Goal: Task Accomplishment & Management: Use online tool/utility

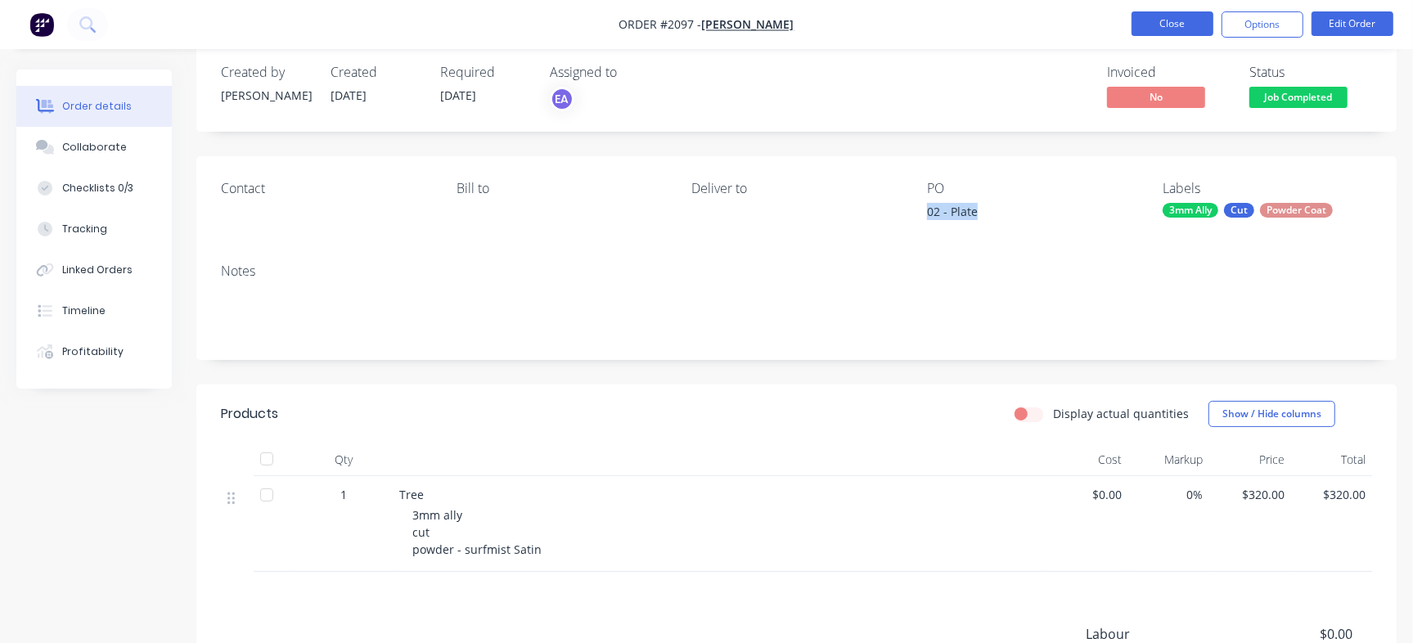
scroll to position [25, 0]
click at [1165, 21] on button "Close" at bounding box center [1172, 23] width 82 height 25
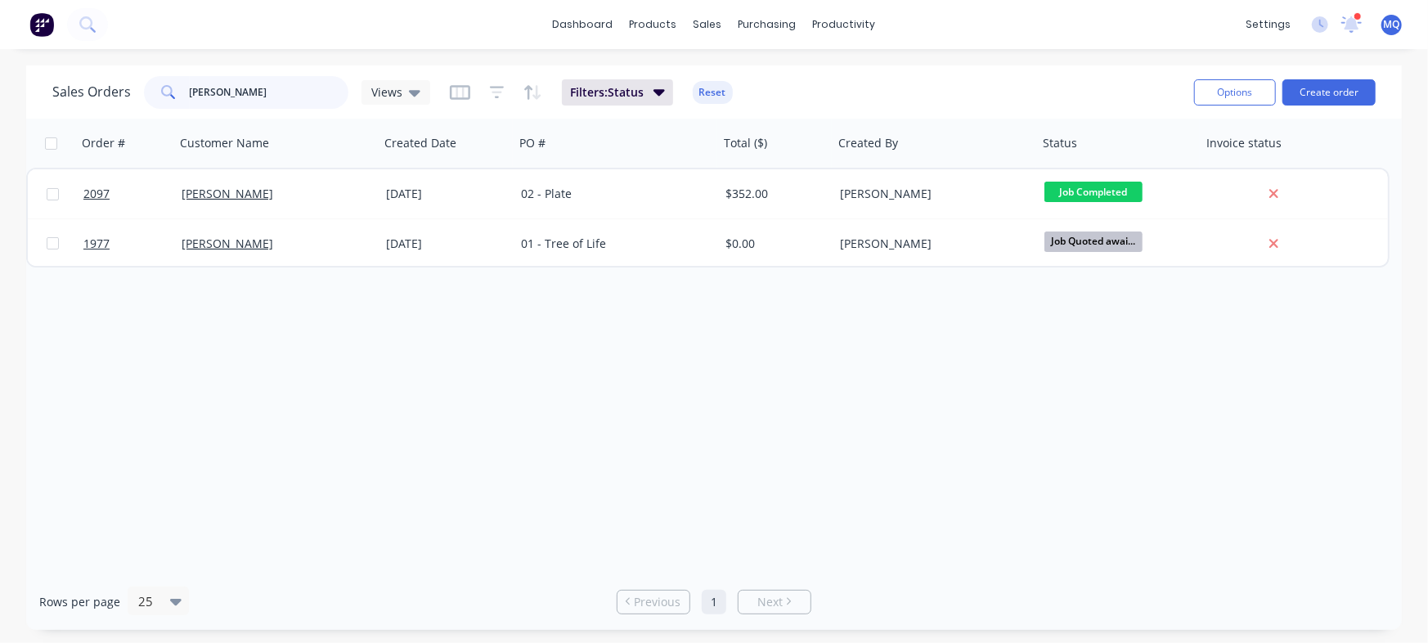
click at [254, 99] on input "[PERSON_NAME]" at bounding box center [270, 92] width 160 height 33
type input "108mm"
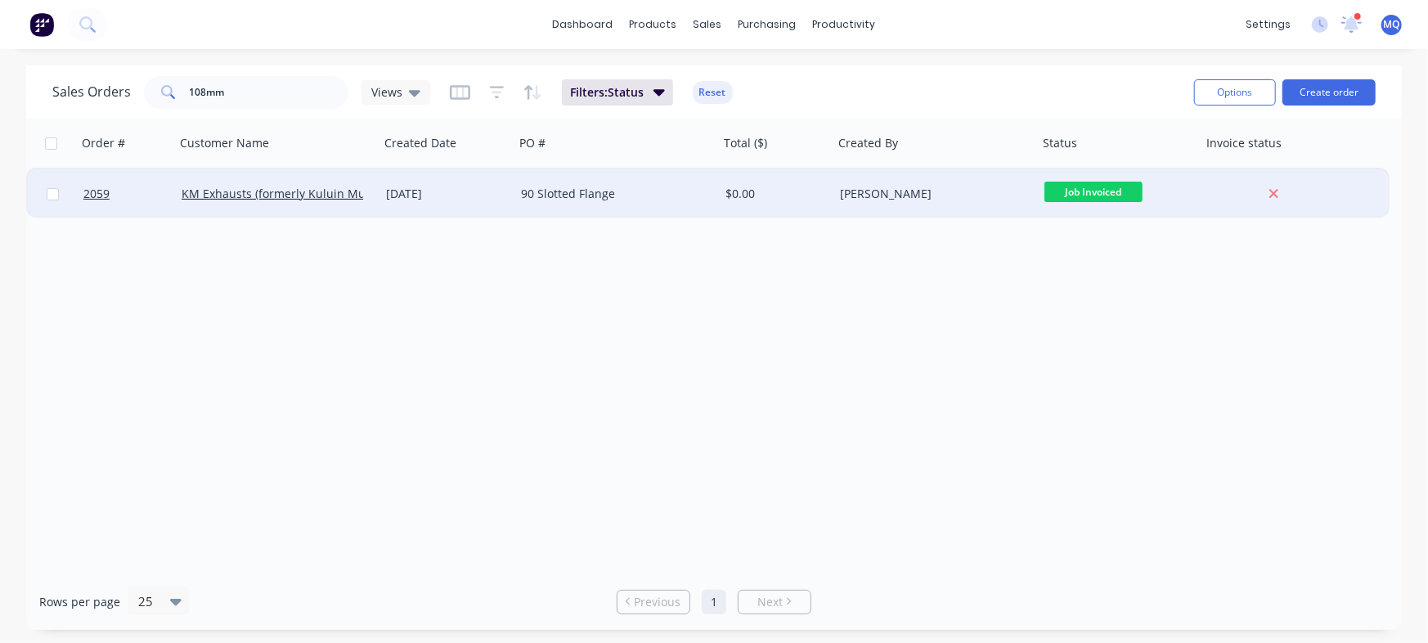
click at [552, 206] on div "90 Slotted Flange" at bounding box center [617, 193] width 205 height 49
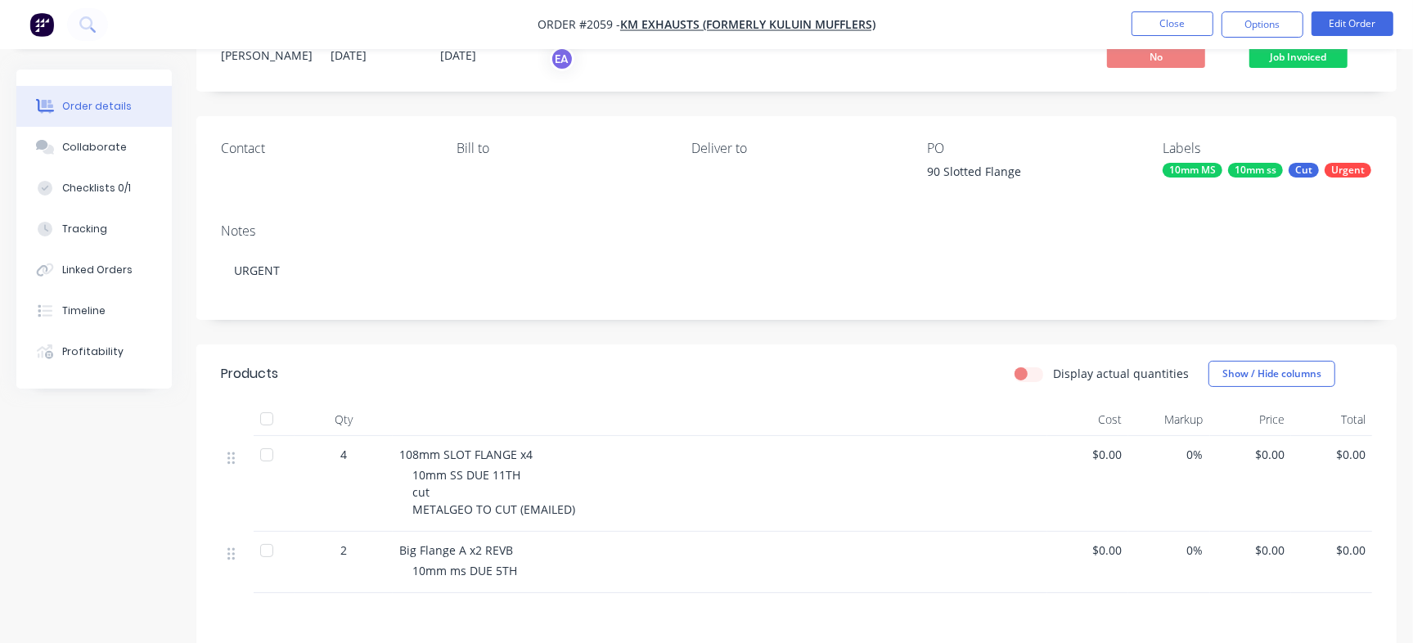
scroll to position [98, 0]
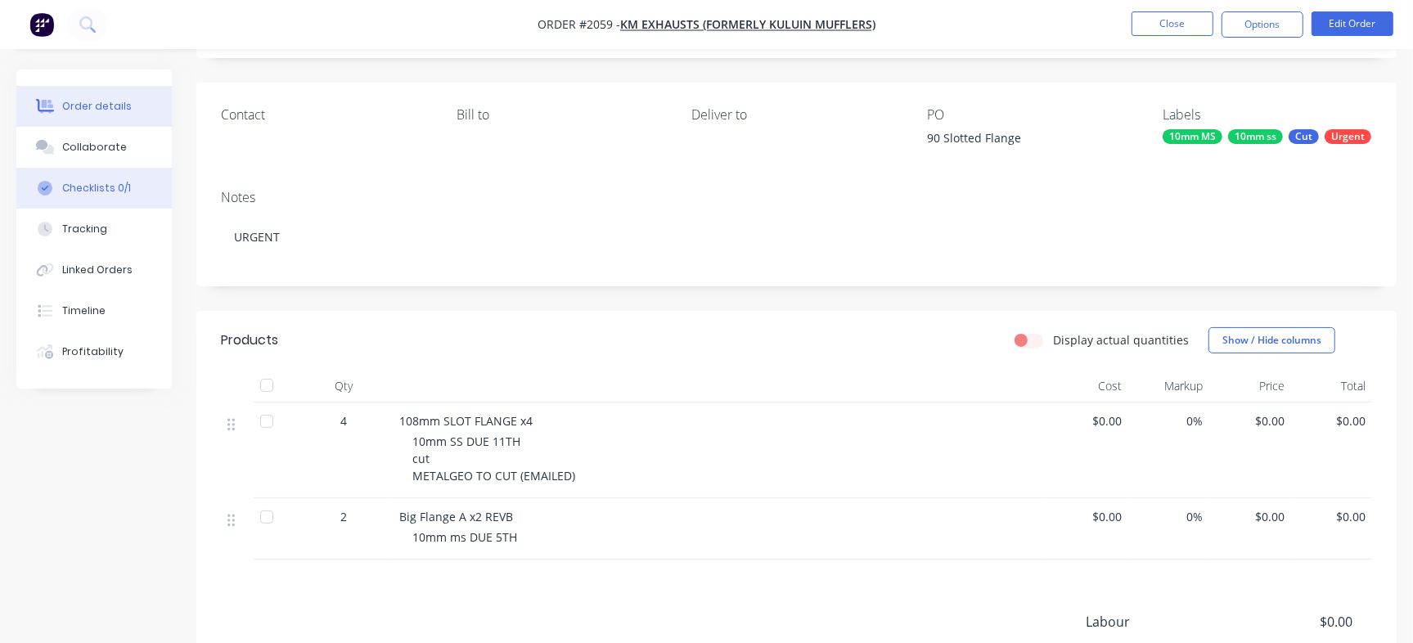
click at [119, 177] on button "Checklists 0/1" at bounding box center [93, 188] width 155 height 41
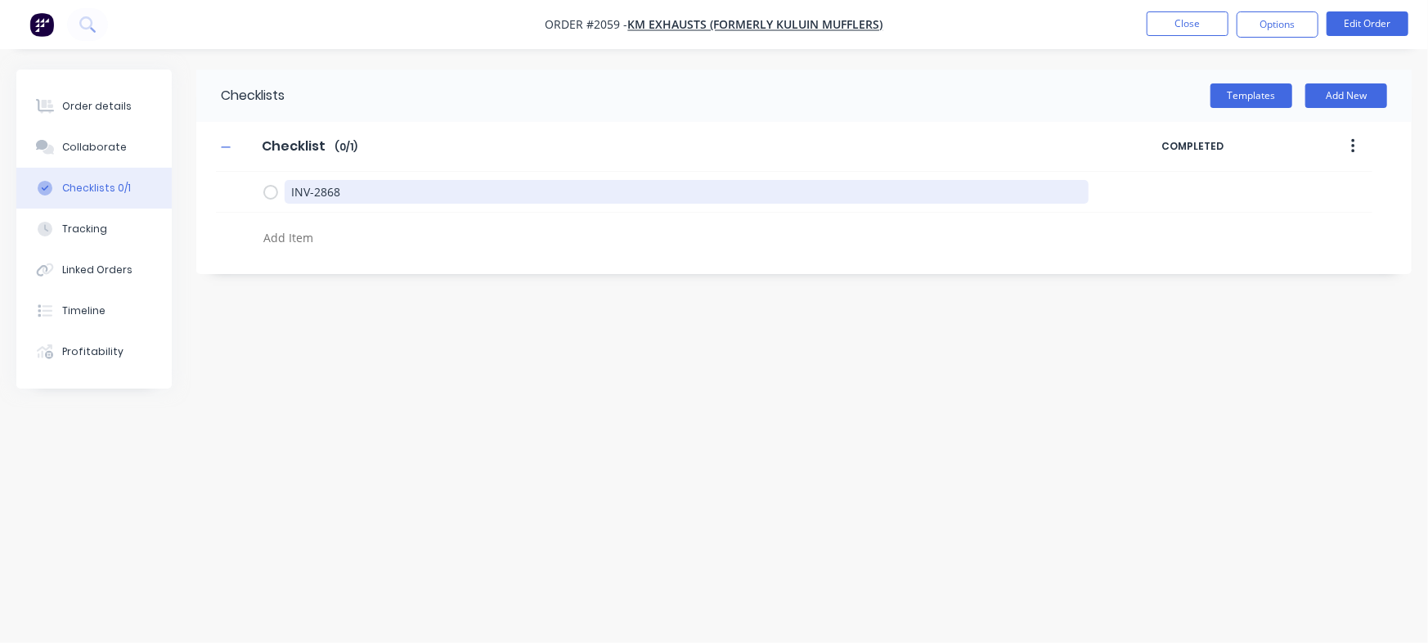
click at [169, 181] on div "Order details Collaborate Checklists 0/1 Tracking Linked Orders Timeline Profit…" at bounding box center [714, 291] width 1428 height 442
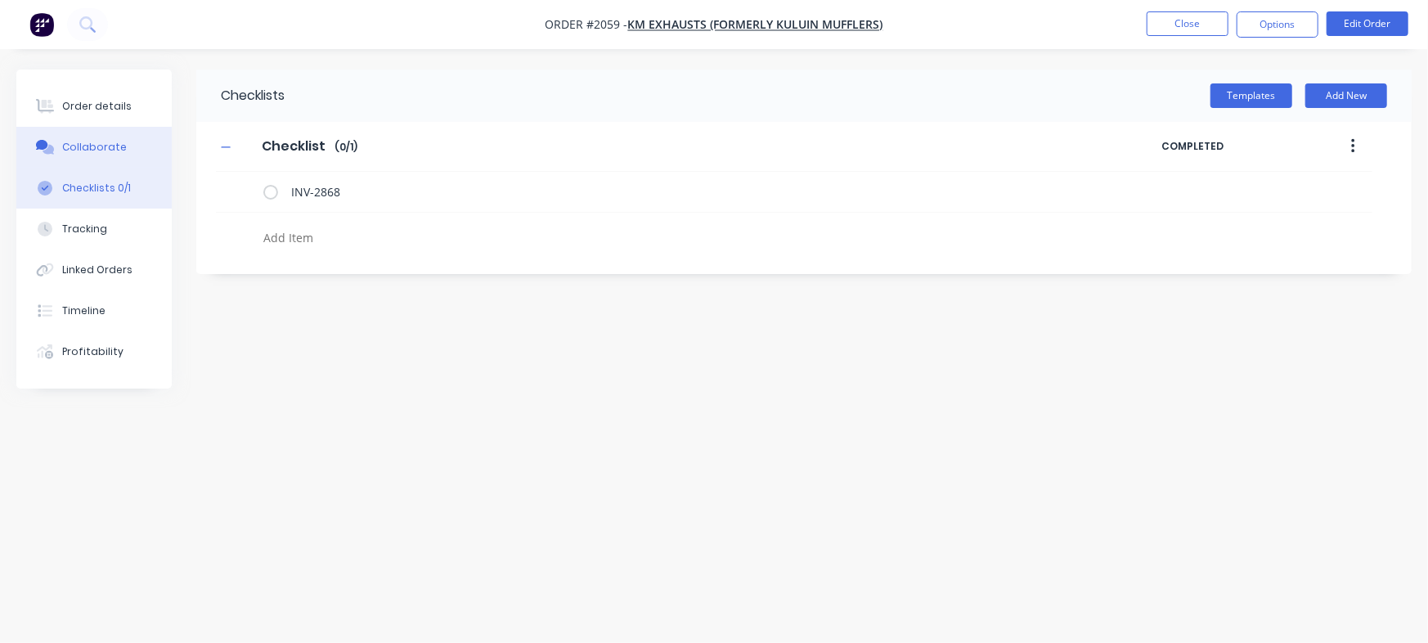
click at [28, 138] on button "Collaborate" at bounding box center [93, 147] width 155 height 41
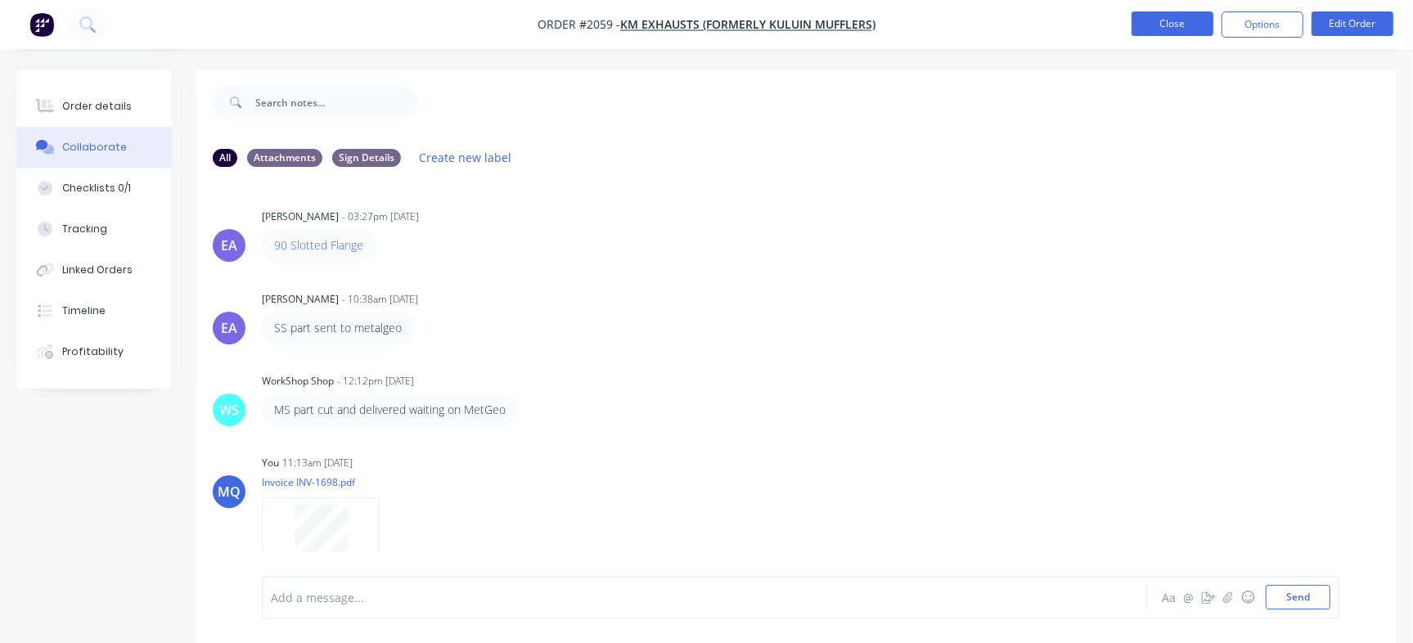
click at [1196, 26] on button "Close" at bounding box center [1172, 23] width 82 height 25
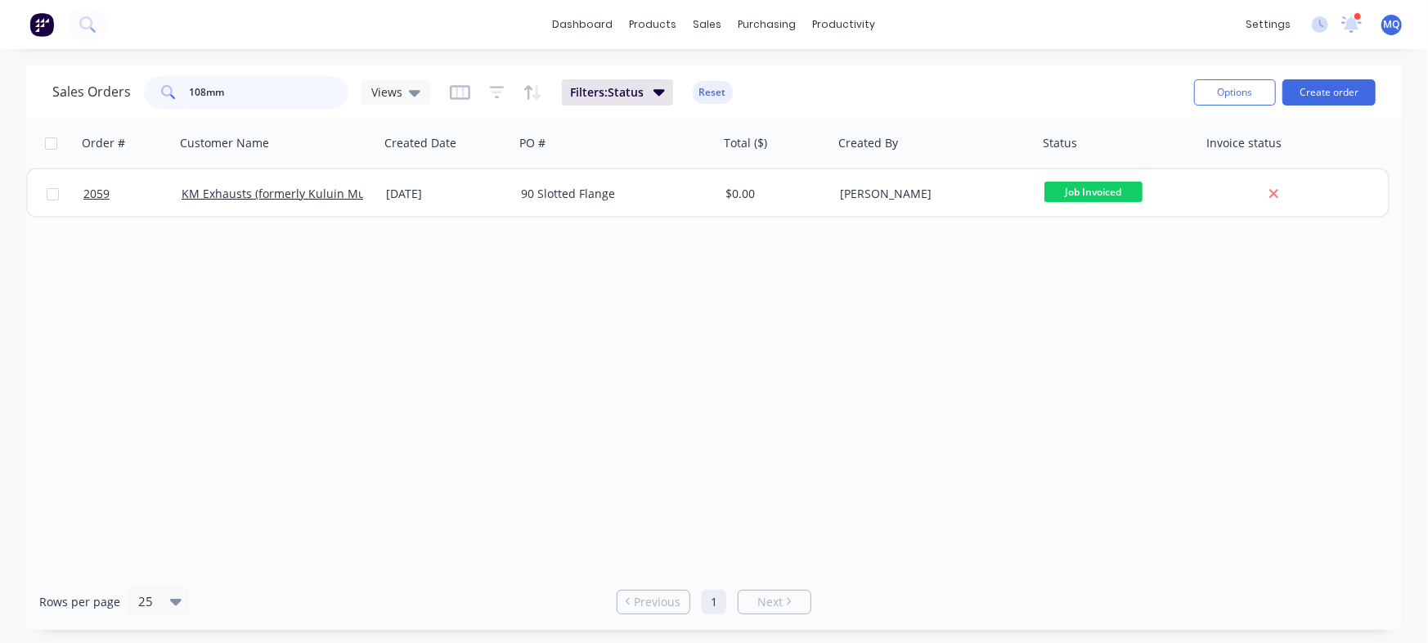
click at [223, 87] on input "108mm" at bounding box center [270, 92] width 160 height 33
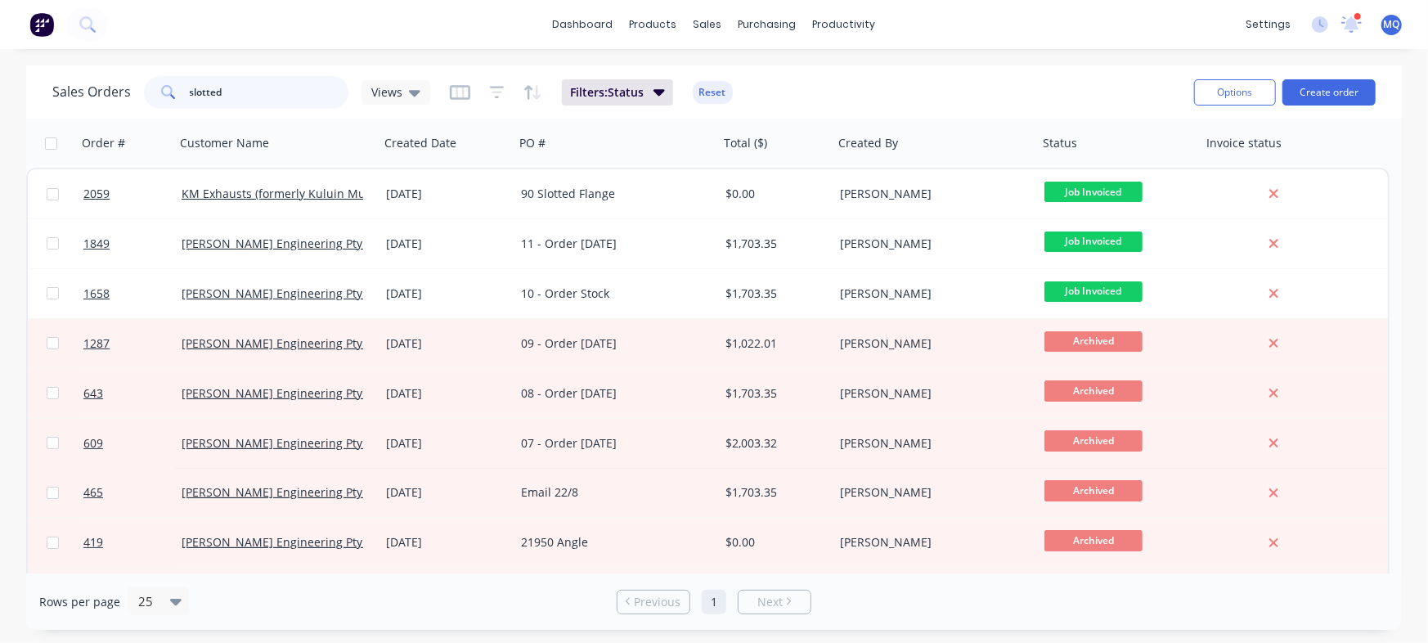
click at [262, 88] on input "slotted" at bounding box center [270, 92] width 160 height 33
type input "m"
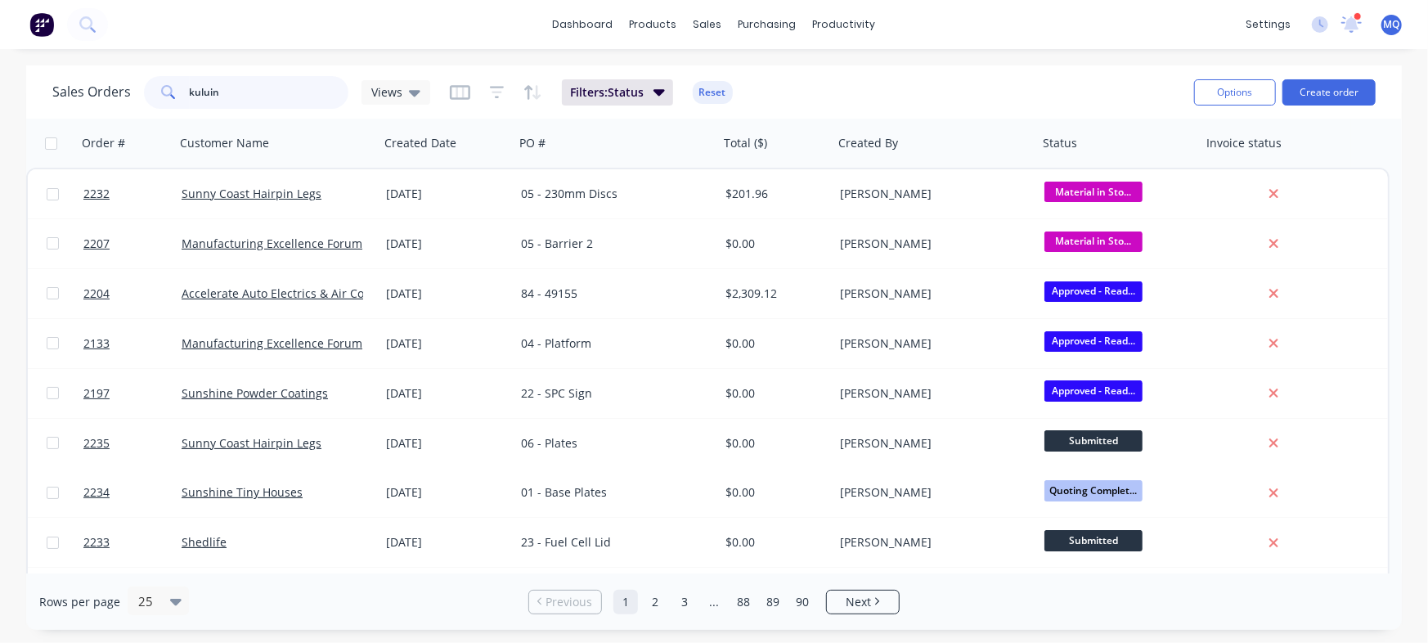
type input "kuluin"
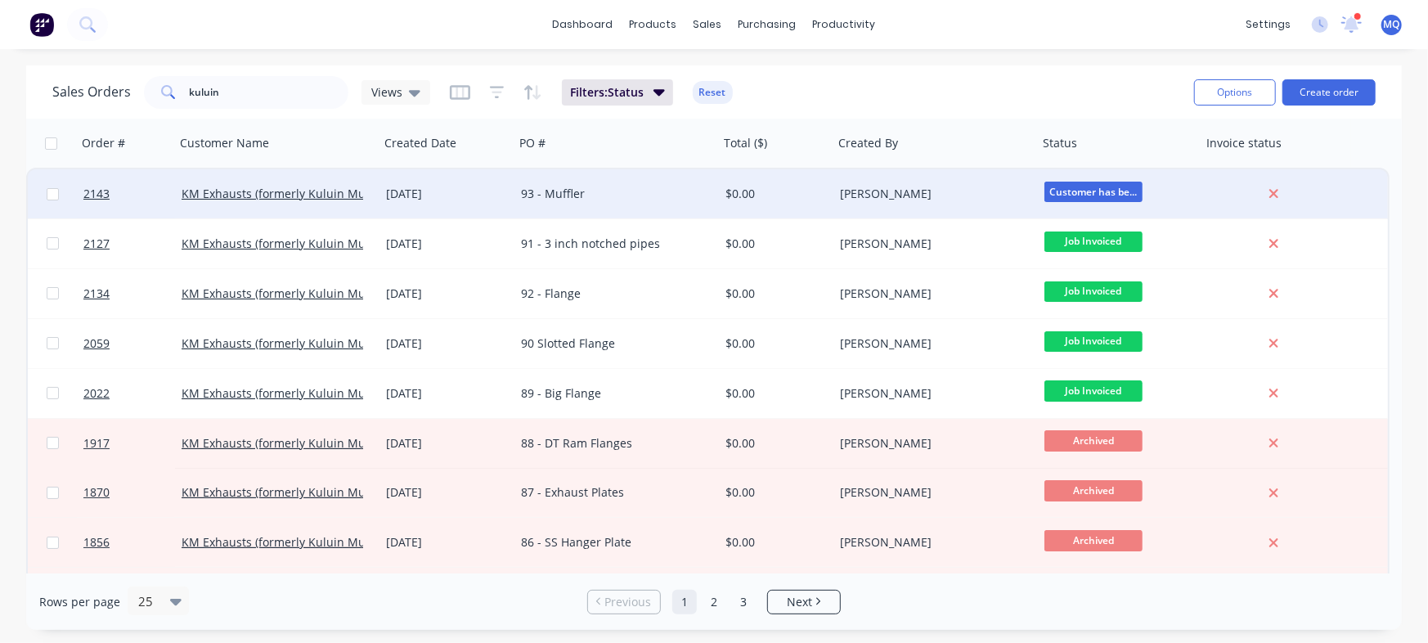
click at [638, 197] on div "93 - Muffler" at bounding box center [612, 194] width 182 height 16
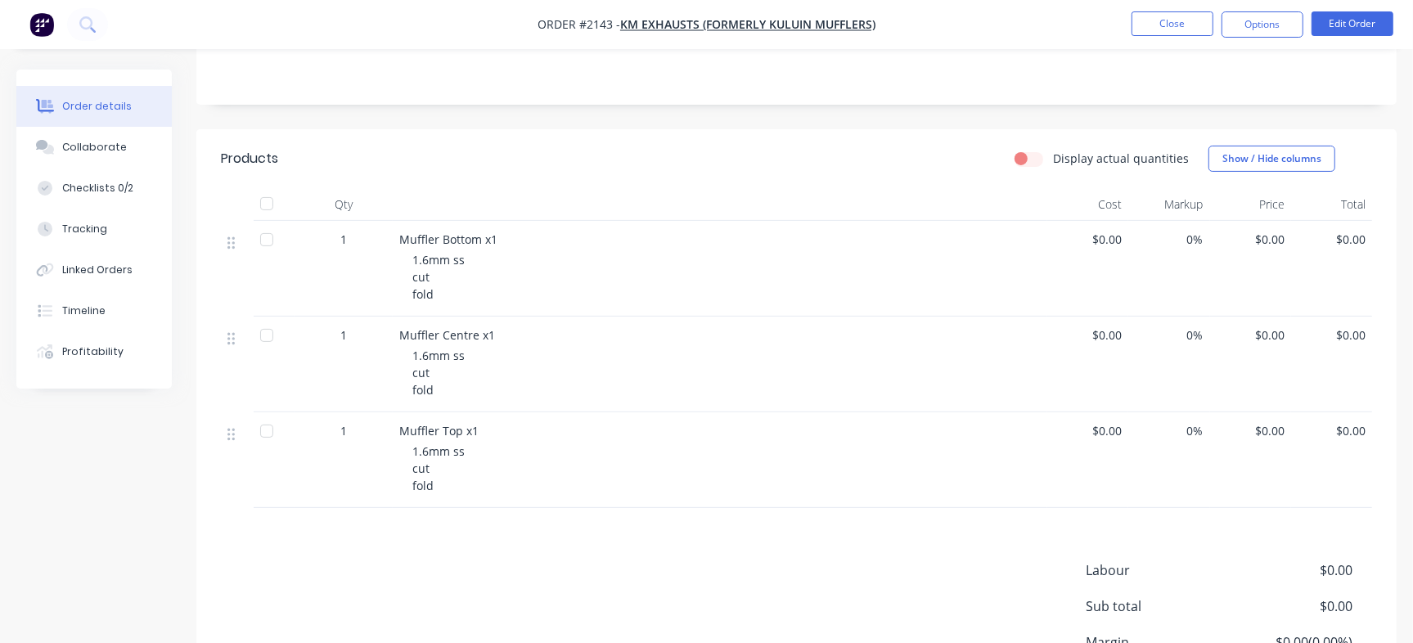
scroll to position [296, 0]
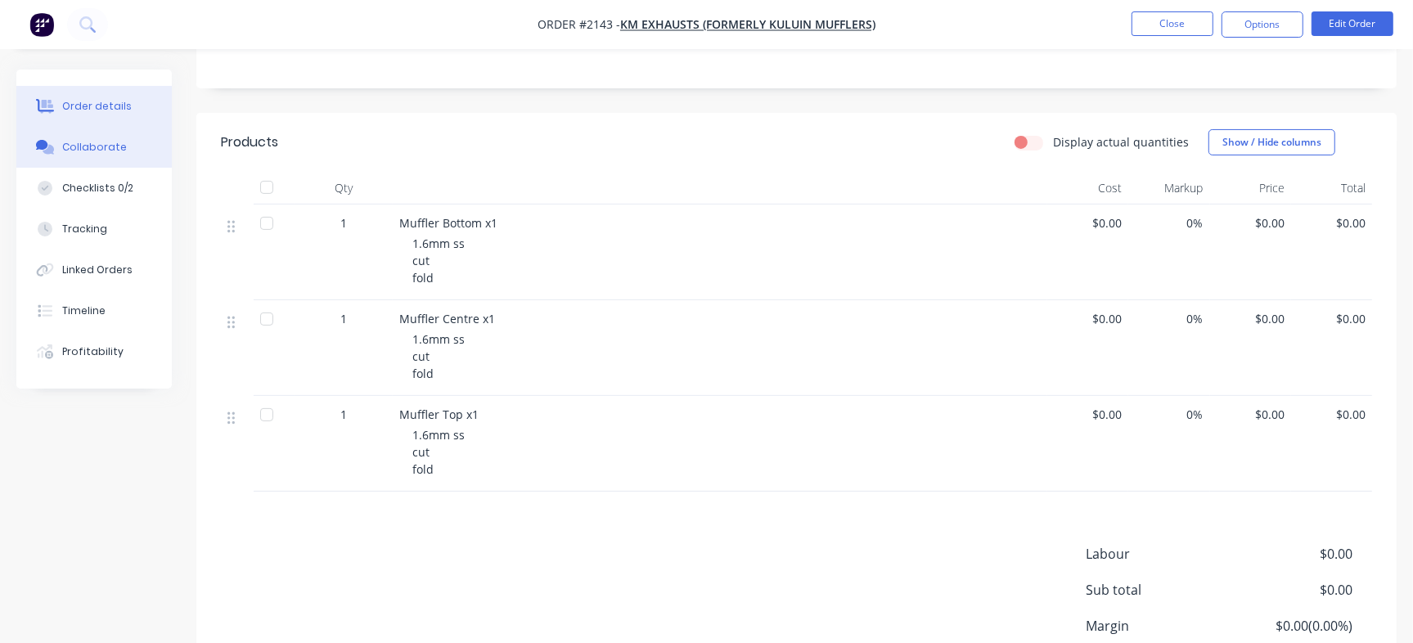
click at [87, 137] on button "Collaborate" at bounding box center [93, 147] width 155 height 41
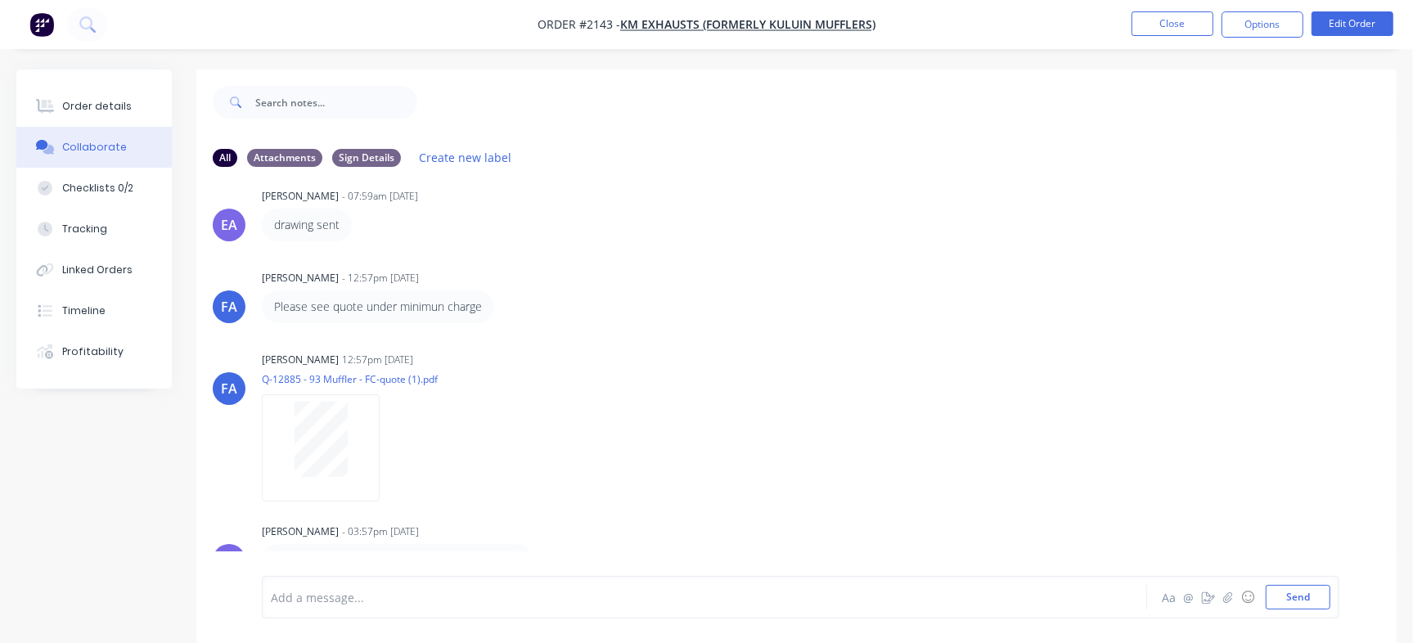
scroll to position [25, 0]
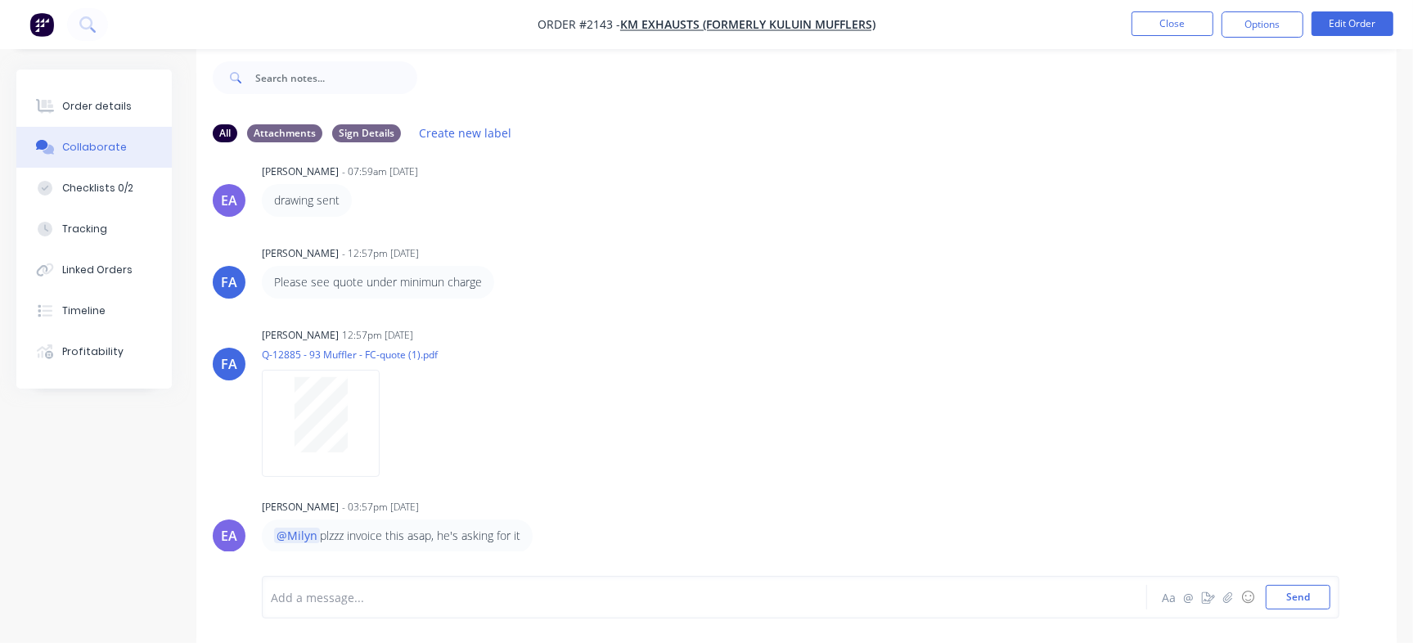
click at [87, 84] on div "Order details Collaborate Checklists 0/2 Tracking Linked Orders Timeline Profit…" at bounding box center [93, 229] width 155 height 319
click at [88, 92] on button "Order details" at bounding box center [93, 106] width 155 height 41
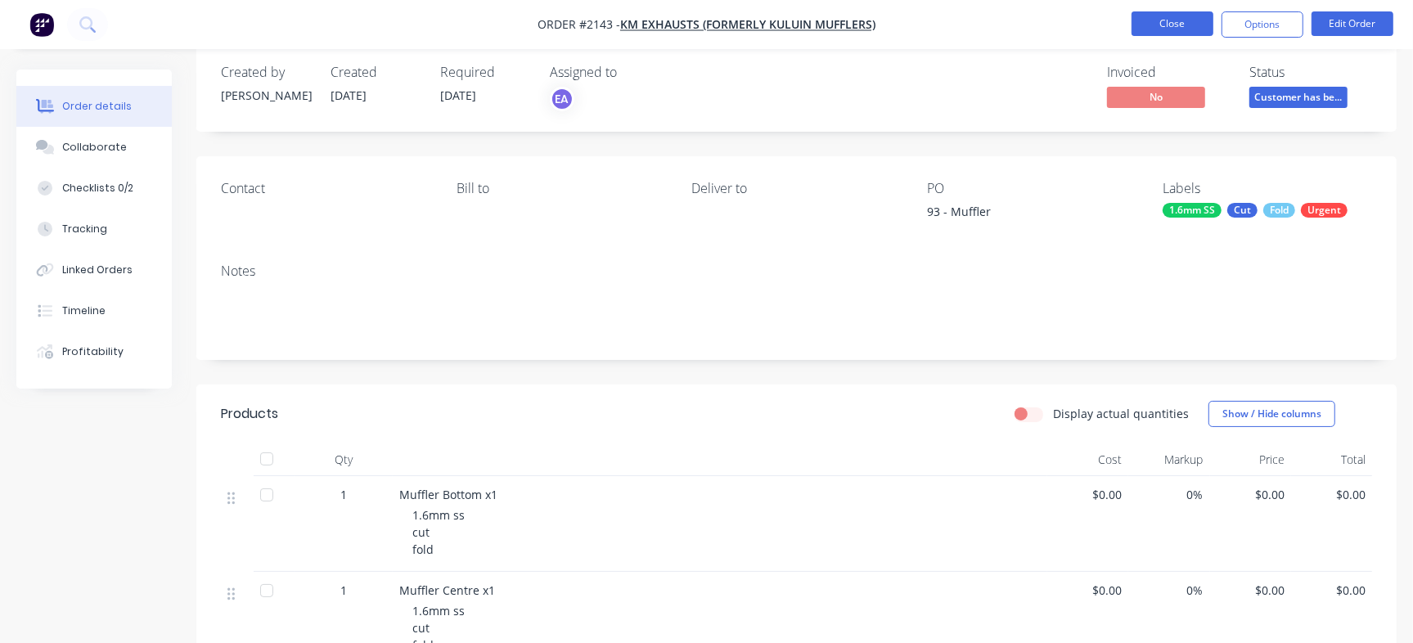
click at [1144, 22] on button "Close" at bounding box center [1172, 23] width 82 height 25
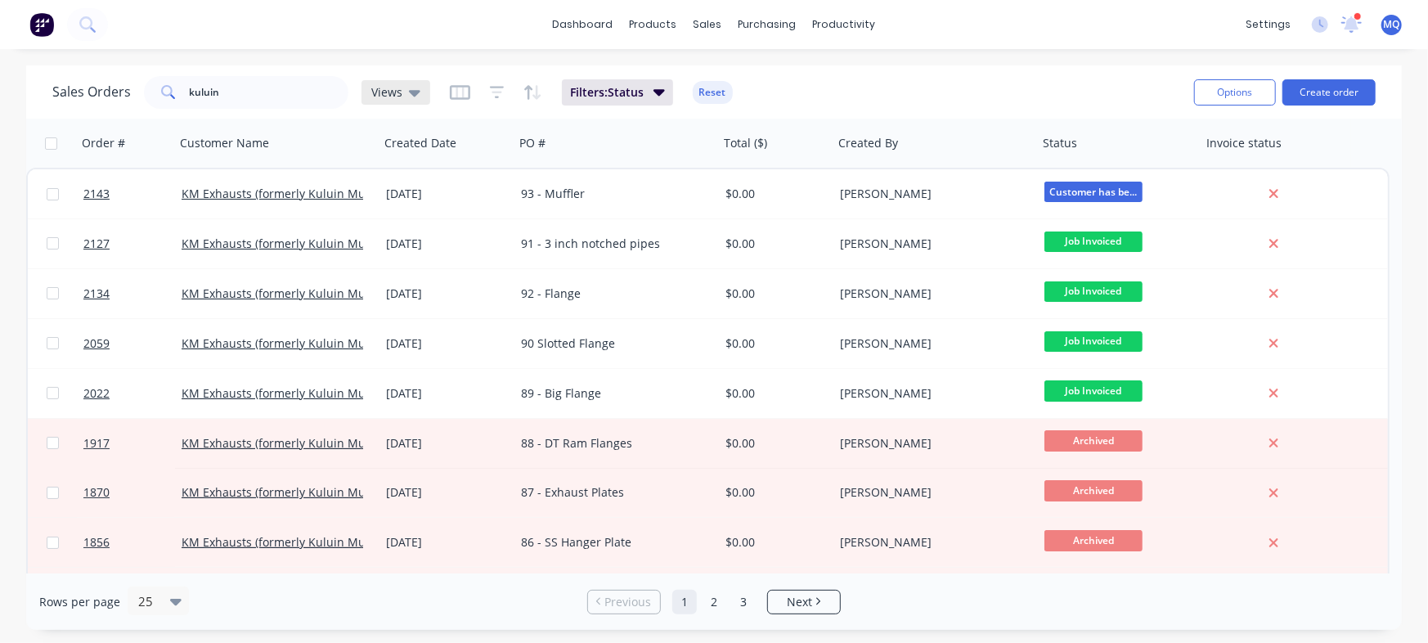
click at [391, 87] on span "Views" at bounding box center [386, 91] width 31 height 17
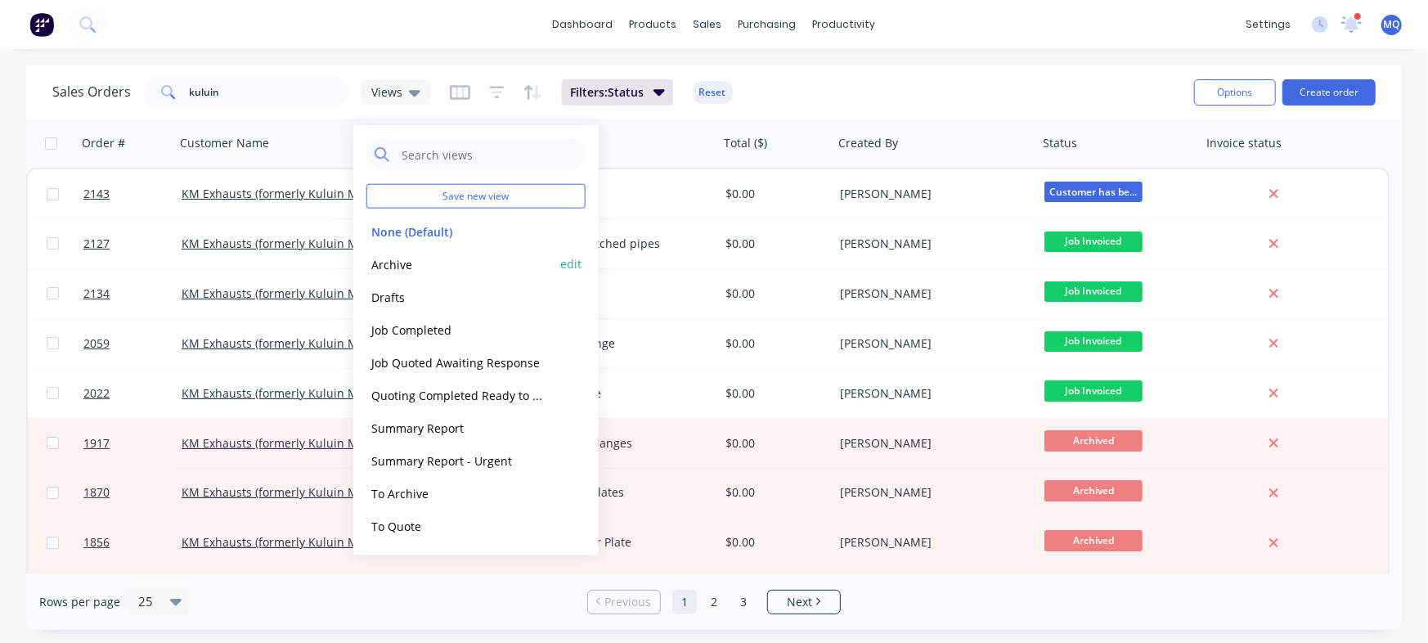
click at [395, 258] on button "Archive" at bounding box center [459, 263] width 187 height 19
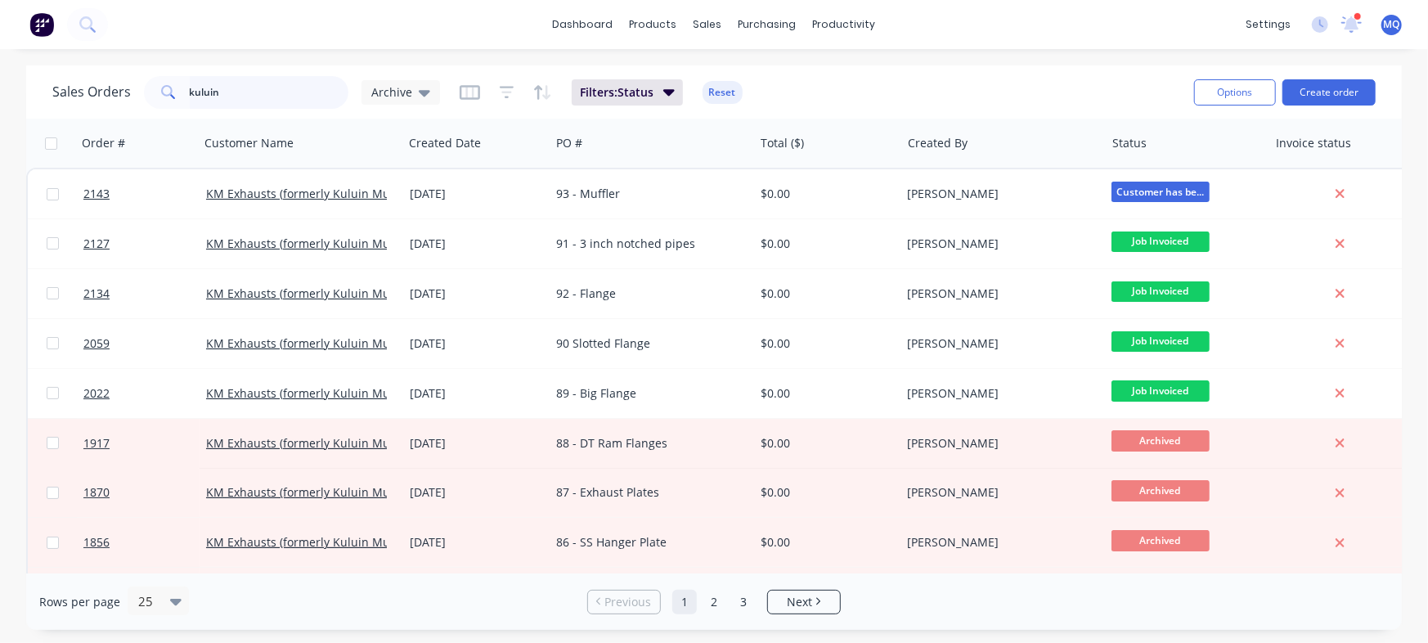
click at [242, 96] on input "kuluin" at bounding box center [270, 92] width 160 height 33
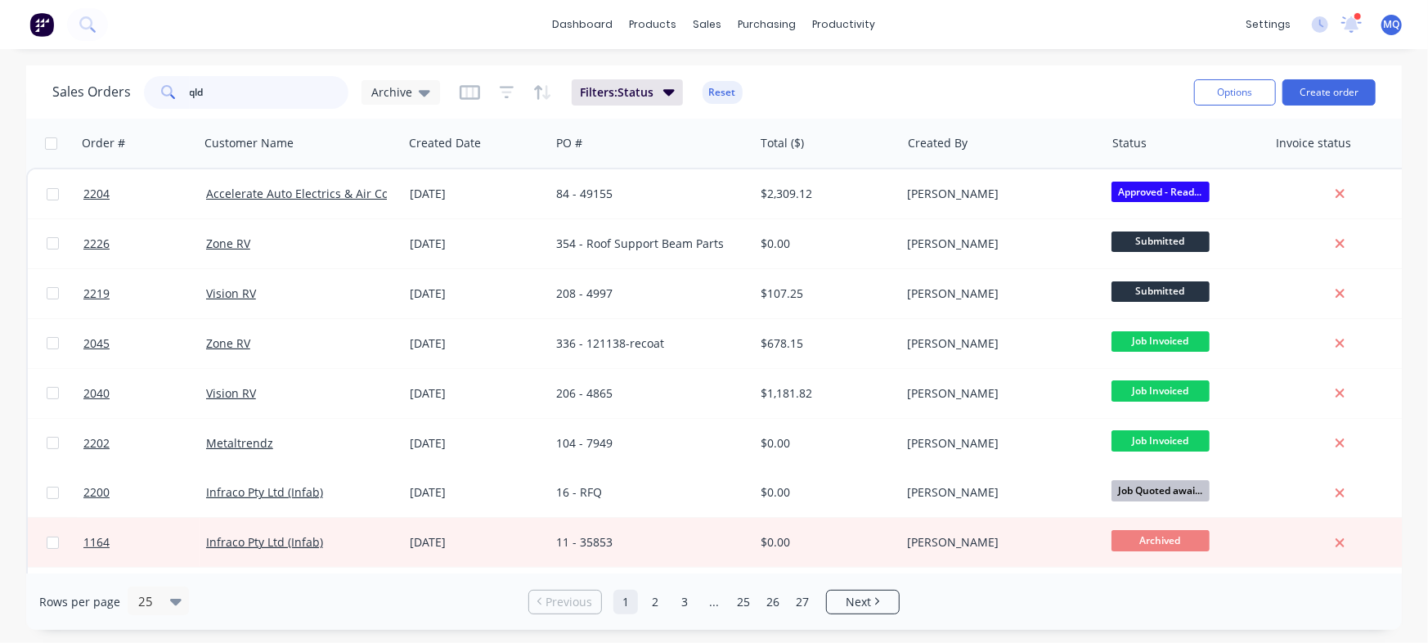
click at [249, 83] on input "qld" at bounding box center [270, 92] width 160 height 33
type input "[GEOGRAPHIC_DATA]"
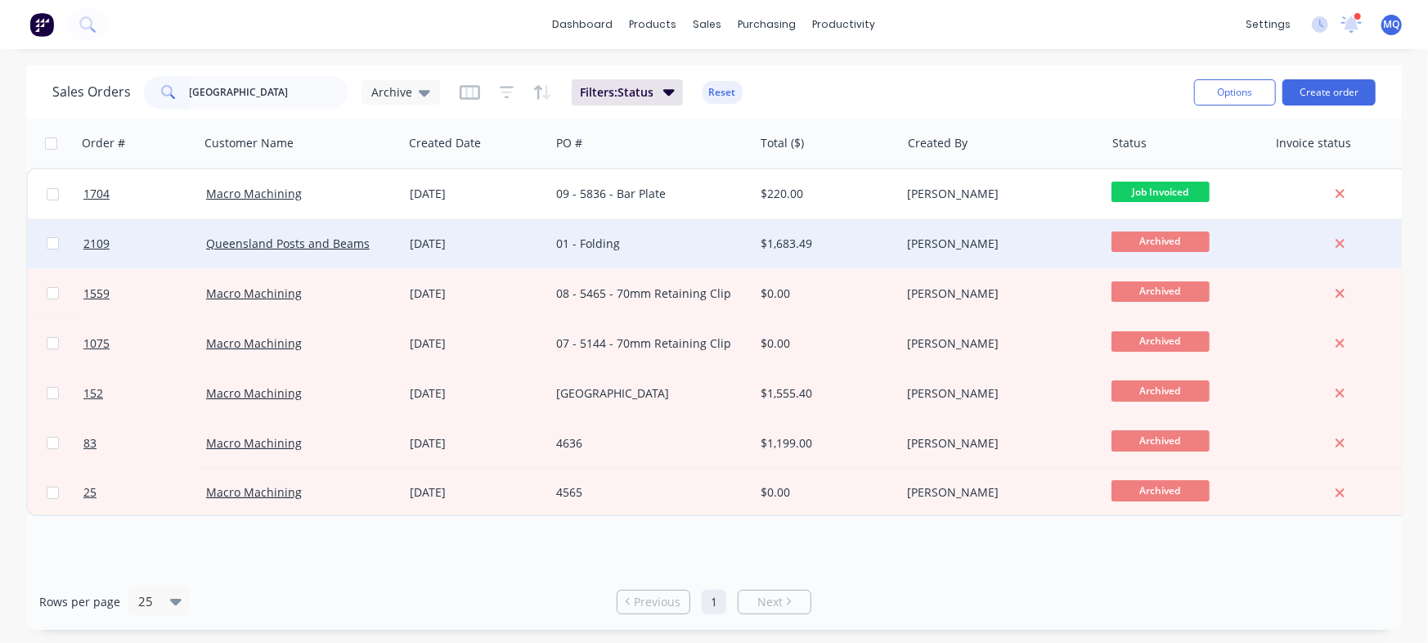
click at [596, 253] on div "01 - Folding" at bounding box center [652, 243] width 204 height 49
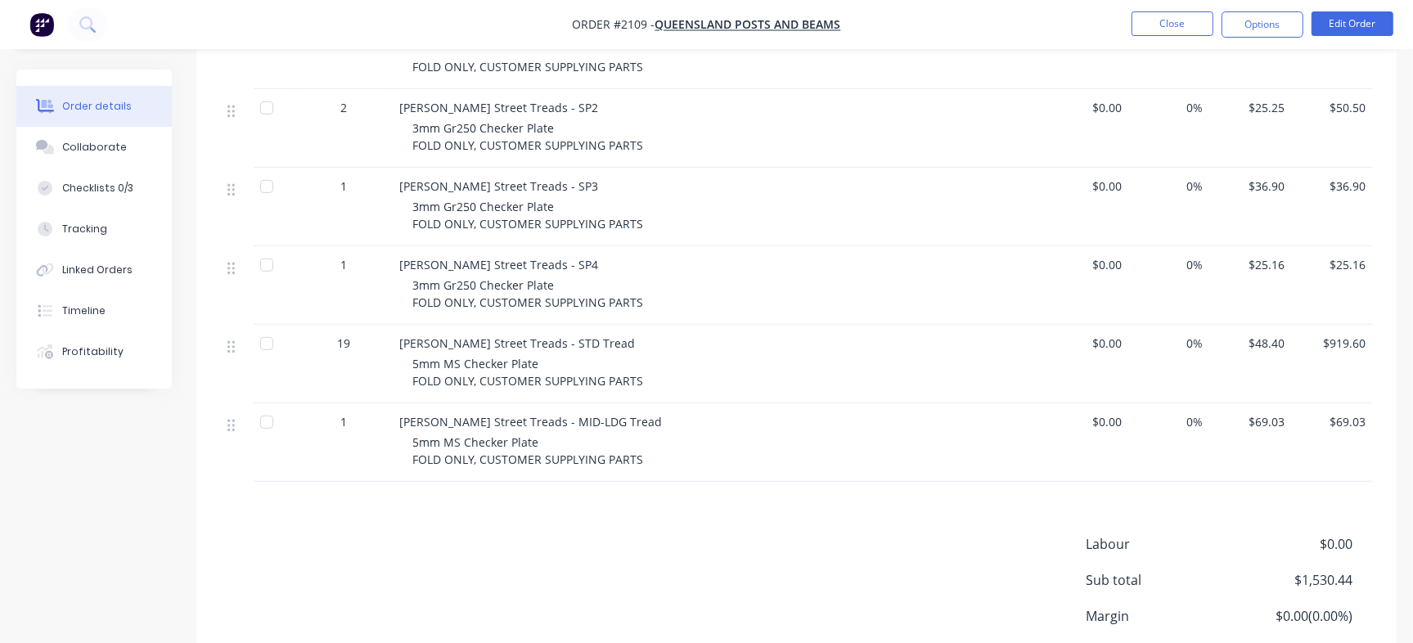
scroll to position [507, 0]
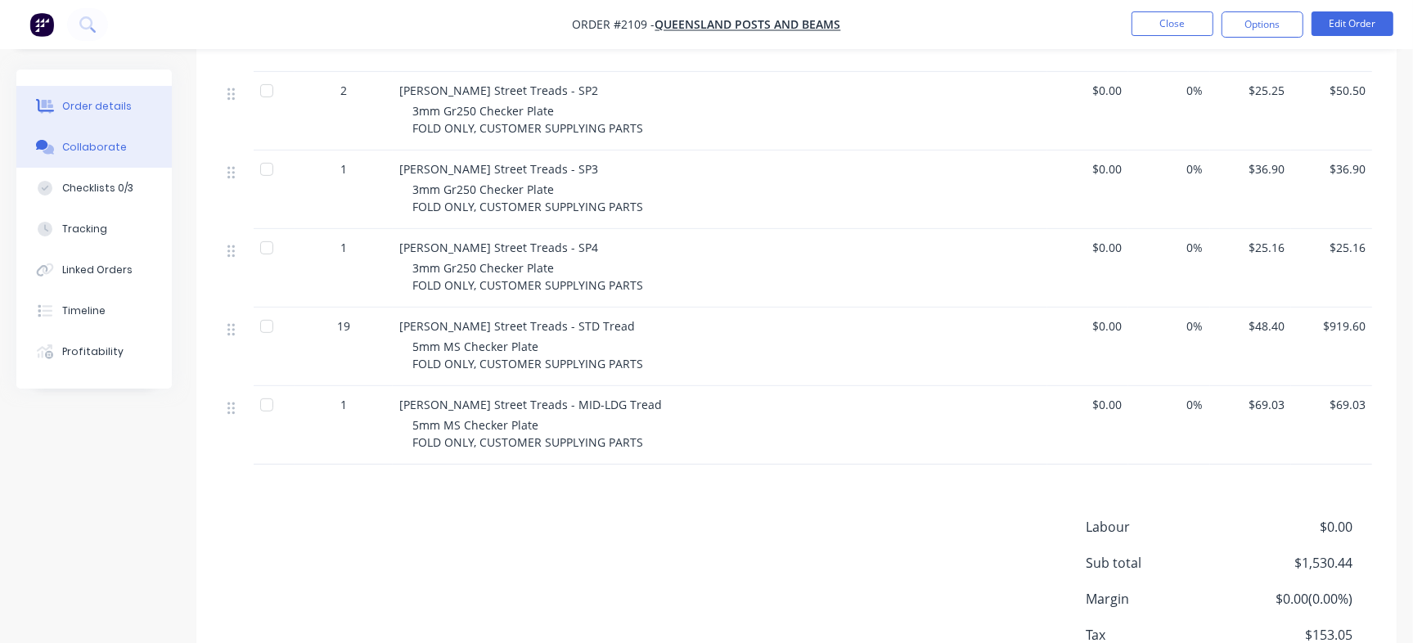
click at [116, 145] on div "Collaborate" at bounding box center [94, 147] width 65 height 15
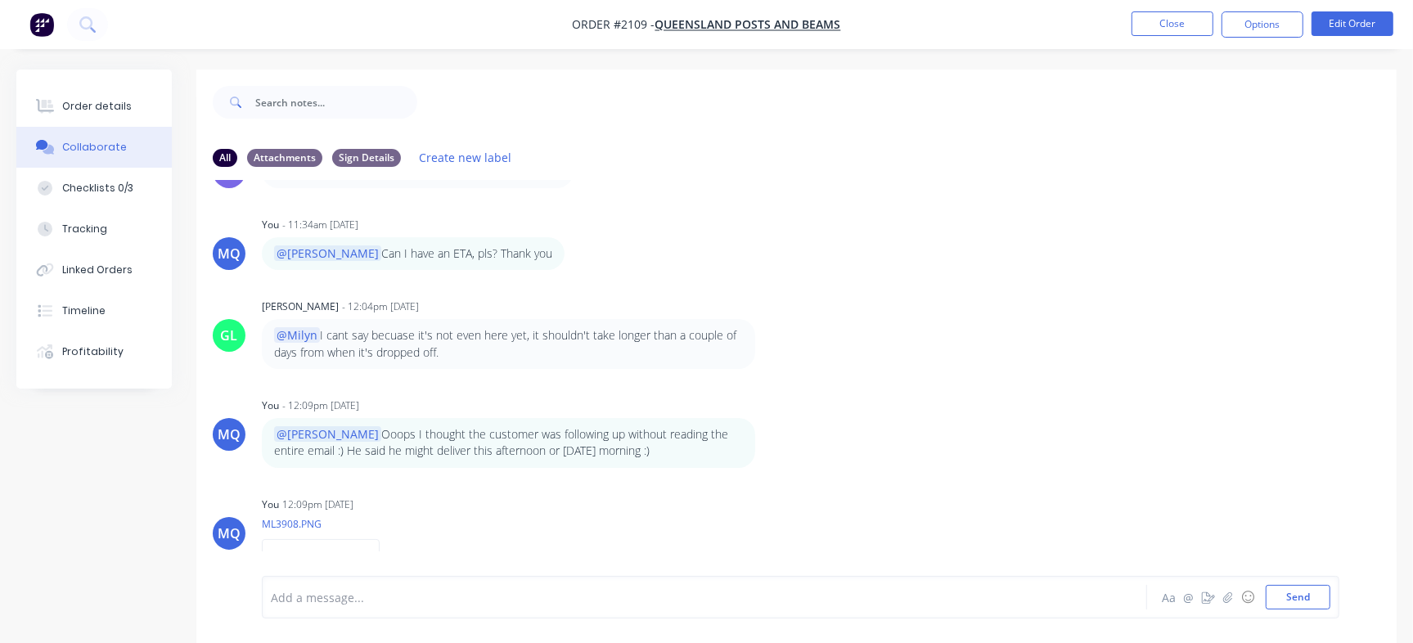
scroll to position [1011, 0]
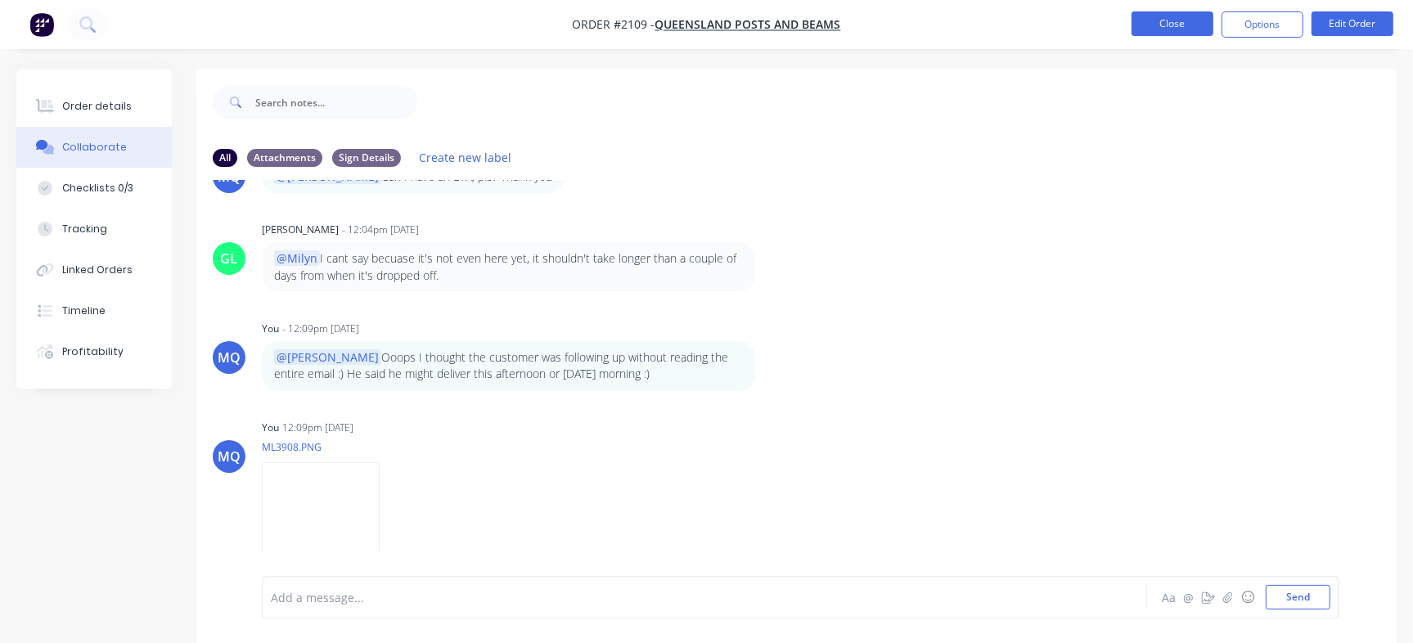
click at [1186, 20] on button "Close" at bounding box center [1172, 23] width 82 height 25
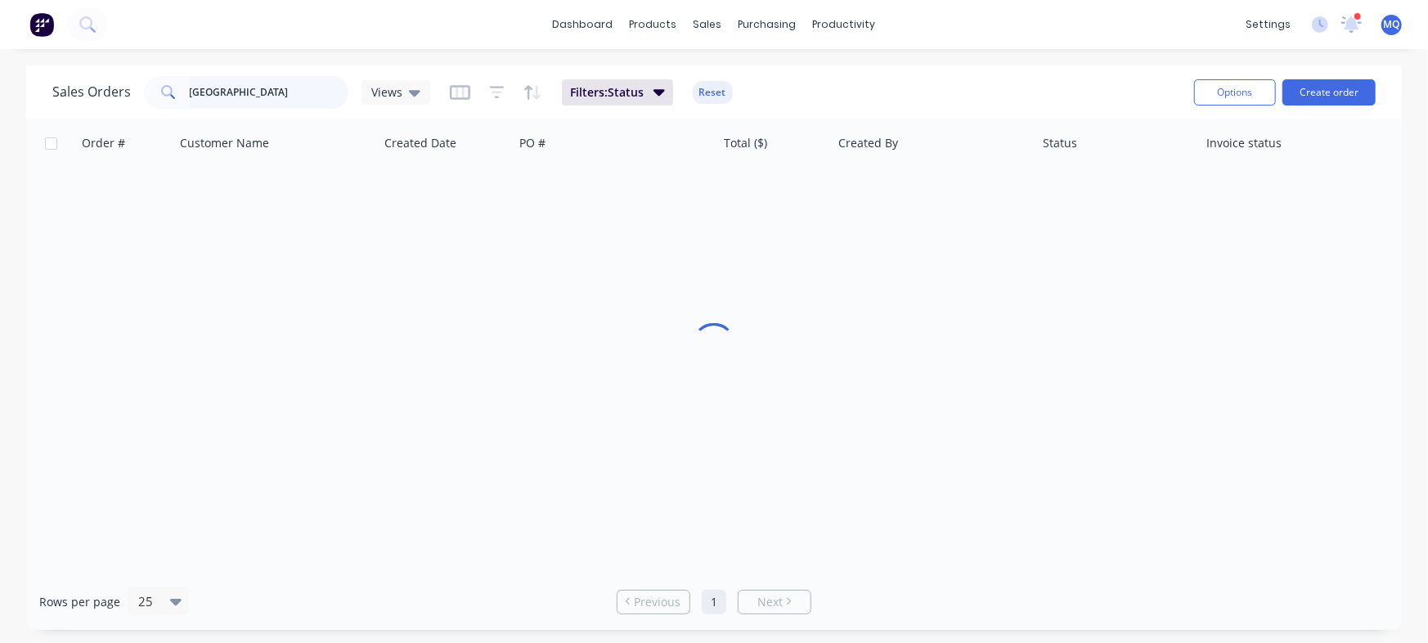
click at [284, 98] on input "[GEOGRAPHIC_DATA]" at bounding box center [270, 92] width 160 height 33
click at [285, 97] on input "60x40" at bounding box center [270, 92] width 160 height 33
type input "2.1"
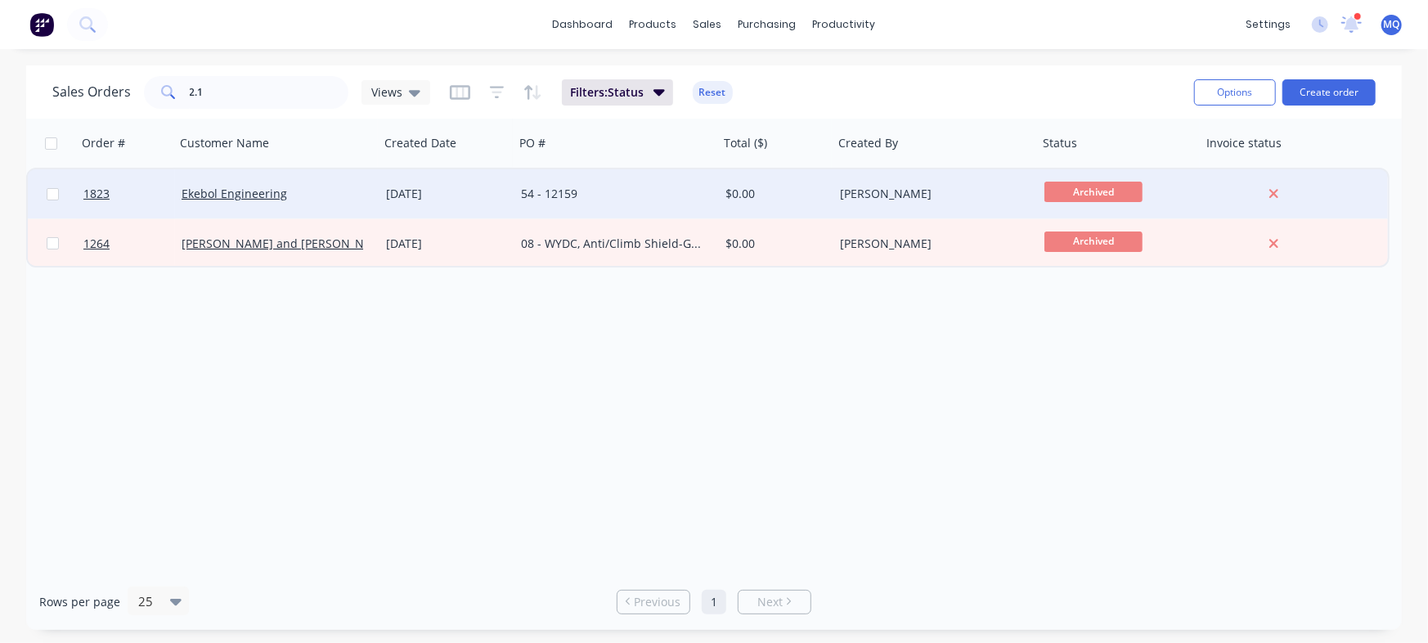
click at [647, 209] on div "54 - 12159" at bounding box center [617, 193] width 205 height 49
